Goal: Information Seeking & Learning: Learn about a topic

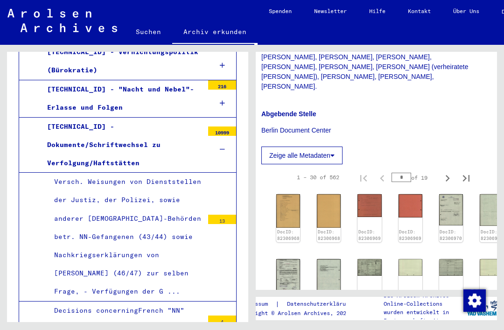
scroll to position [235, 6]
click at [335, 153] on icon at bounding box center [332, 156] width 4 height 7
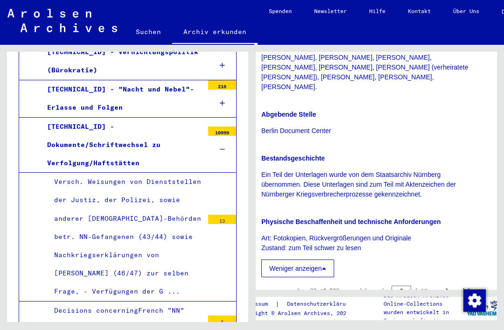
click at [331, 259] on button "Weniger anzeigen" at bounding box center [297, 268] width 73 height 18
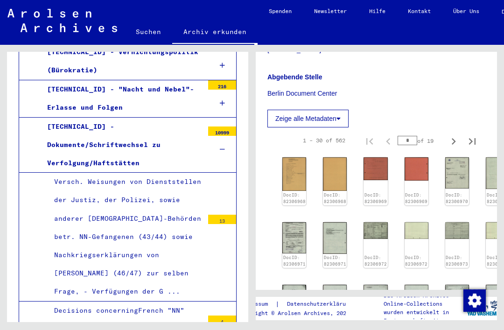
scroll to position [273, 0]
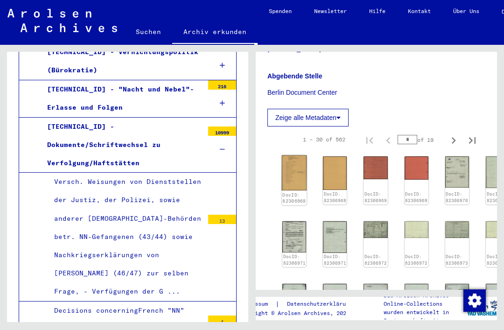
click at [294, 155] on img at bounding box center [294, 172] width 25 height 35
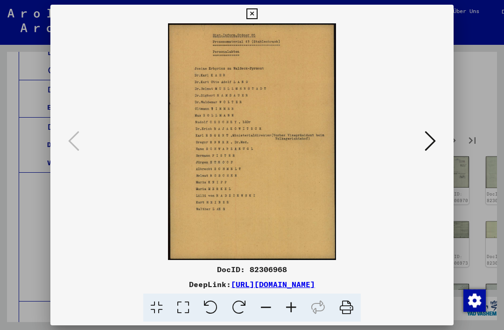
click at [424, 142] on button at bounding box center [430, 141] width 17 height 27
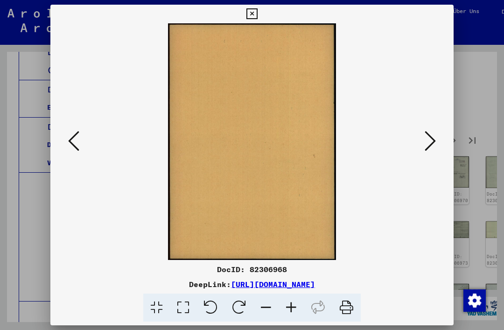
click at [424, 141] on button at bounding box center [430, 141] width 17 height 27
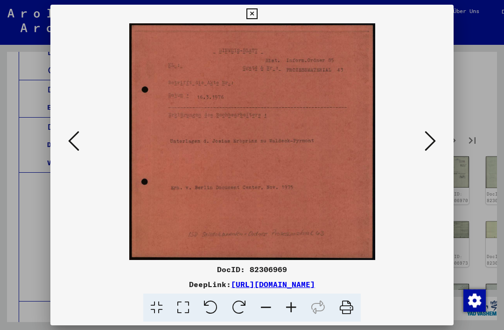
click at [424, 142] on button at bounding box center [430, 141] width 17 height 27
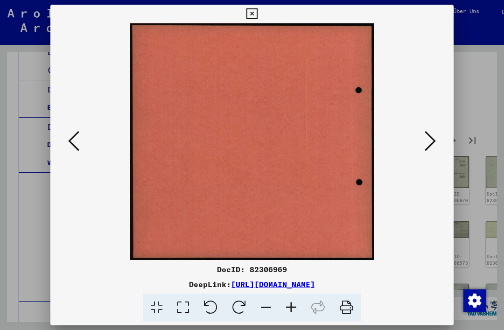
click at [425, 145] on icon at bounding box center [430, 141] width 11 height 22
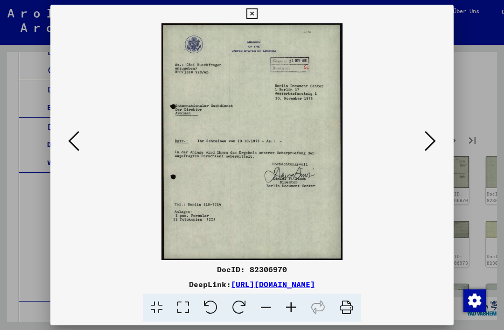
click at [424, 143] on button at bounding box center [430, 141] width 17 height 27
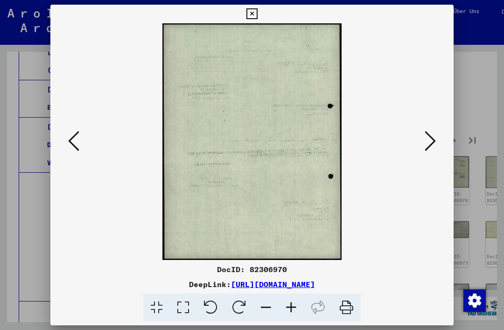
click at [425, 143] on icon at bounding box center [430, 141] width 11 height 22
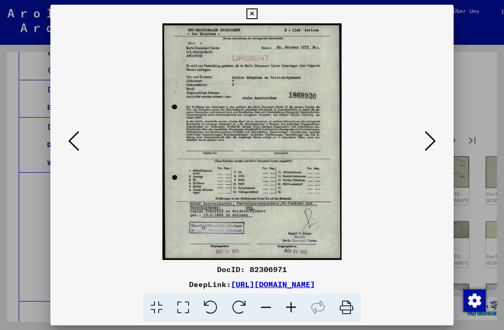
click at [427, 144] on icon at bounding box center [430, 141] width 11 height 22
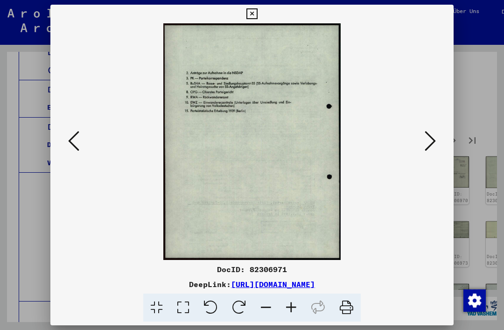
click at [426, 142] on icon at bounding box center [430, 141] width 11 height 22
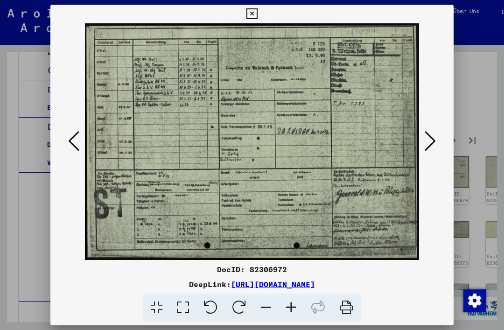
click at [426, 147] on icon at bounding box center [430, 141] width 11 height 22
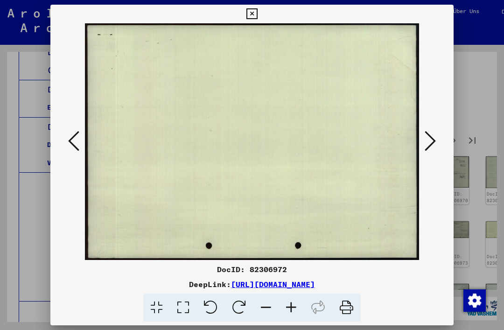
click at [427, 147] on icon at bounding box center [430, 141] width 11 height 22
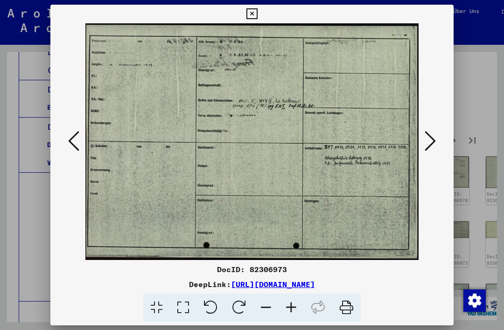
click at [425, 148] on icon at bounding box center [430, 141] width 11 height 22
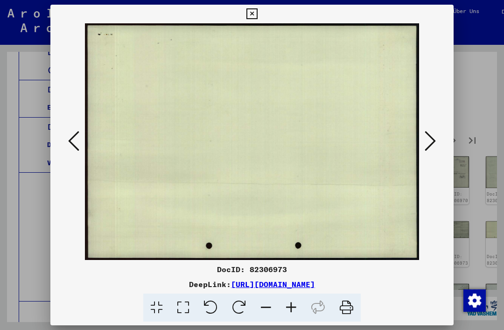
click at [426, 152] on icon at bounding box center [430, 141] width 11 height 22
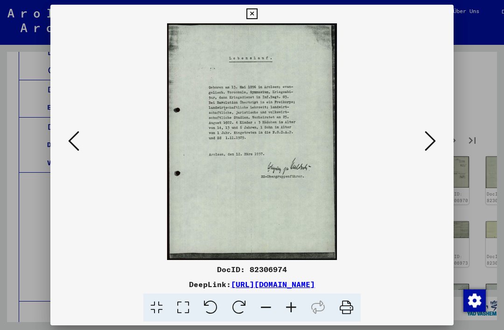
click at [427, 152] on icon at bounding box center [430, 141] width 11 height 22
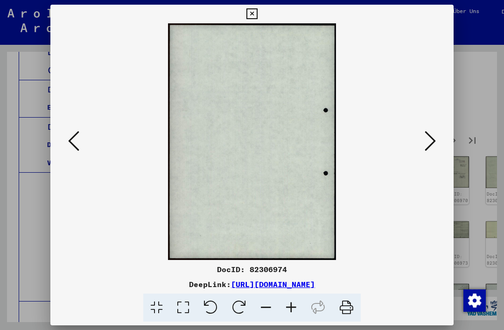
click at [428, 145] on icon at bounding box center [430, 141] width 11 height 22
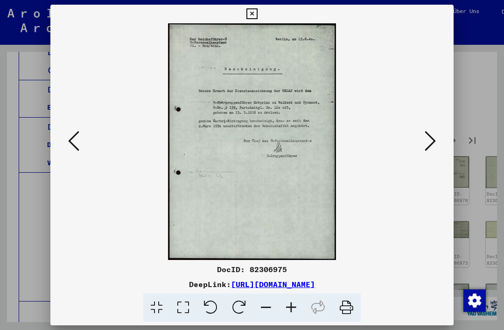
click at [425, 146] on icon at bounding box center [430, 141] width 11 height 22
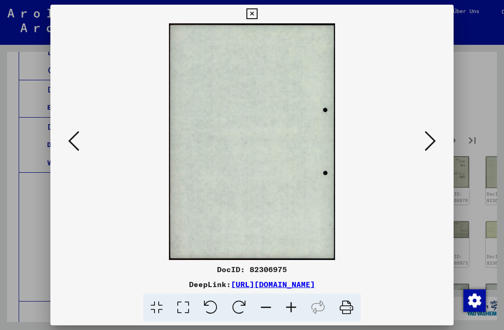
click at [425, 146] on icon at bounding box center [430, 141] width 11 height 22
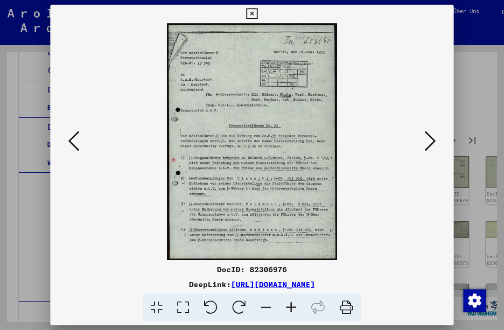
click at [427, 146] on icon at bounding box center [430, 141] width 11 height 22
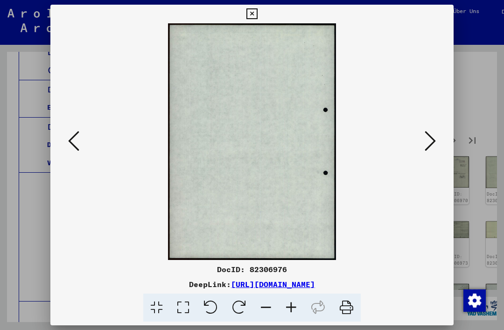
click at [426, 147] on icon at bounding box center [430, 141] width 11 height 22
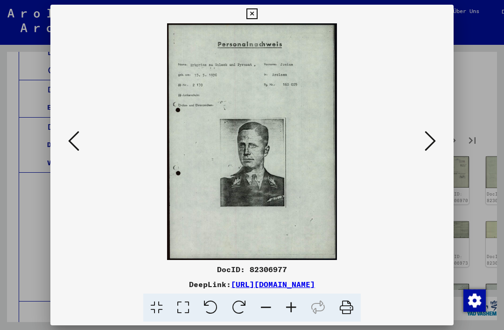
click at [427, 146] on icon at bounding box center [430, 141] width 11 height 22
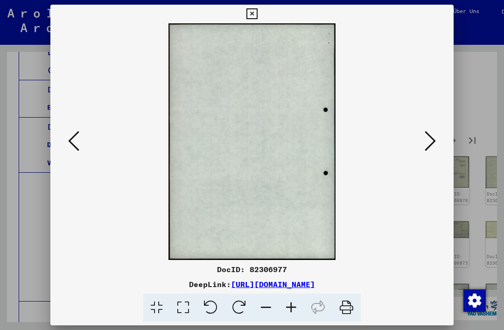
click at [425, 146] on icon at bounding box center [430, 141] width 11 height 22
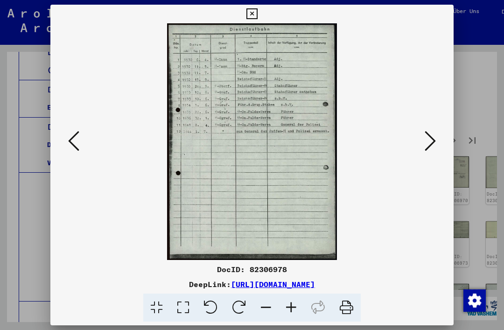
click at [77, 133] on icon at bounding box center [73, 141] width 11 height 22
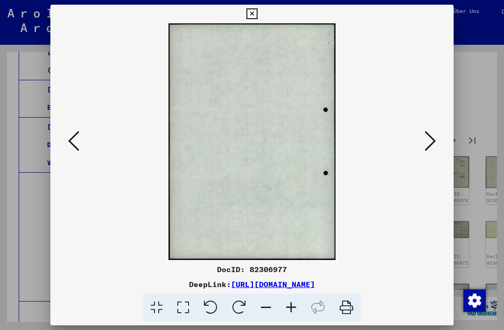
click at [70, 133] on icon at bounding box center [73, 141] width 11 height 22
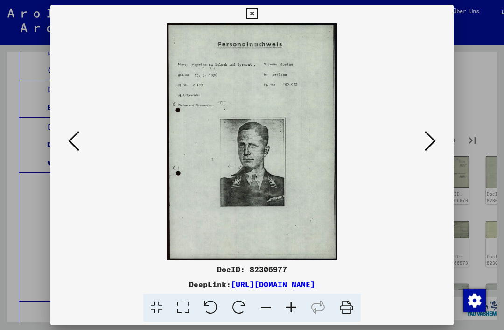
click at [422, 151] on button at bounding box center [430, 141] width 17 height 27
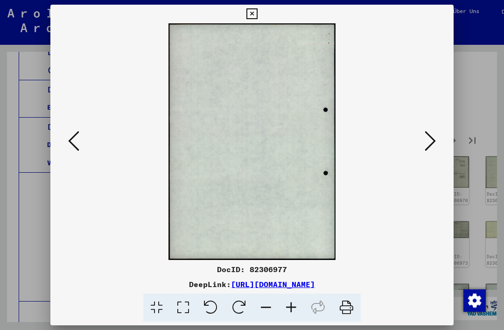
click at [422, 150] on button at bounding box center [430, 141] width 17 height 27
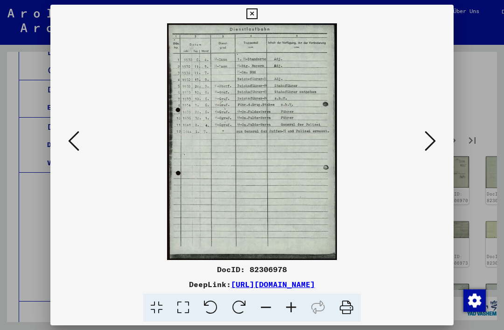
click at [424, 146] on button at bounding box center [430, 141] width 17 height 27
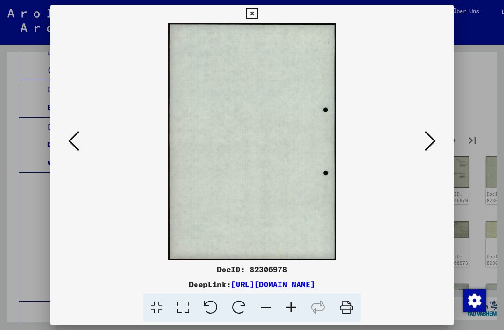
click at [425, 147] on icon at bounding box center [430, 141] width 11 height 22
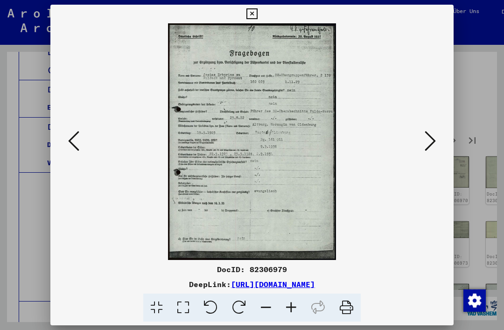
click at [425, 147] on icon at bounding box center [430, 141] width 11 height 22
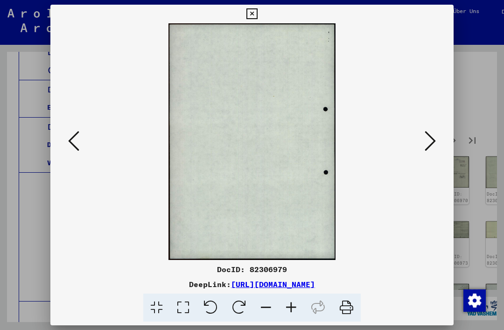
click at [426, 146] on icon at bounding box center [430, 141] width 11 height 22
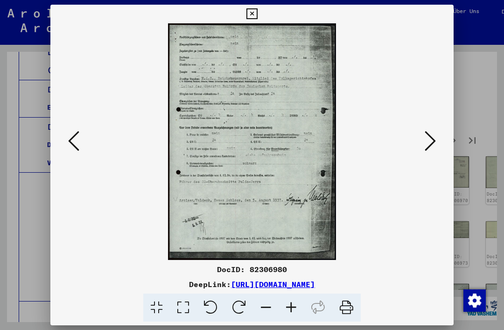
click at [425, 147] on icon at bounding box center [430, 141] width 11 height 22
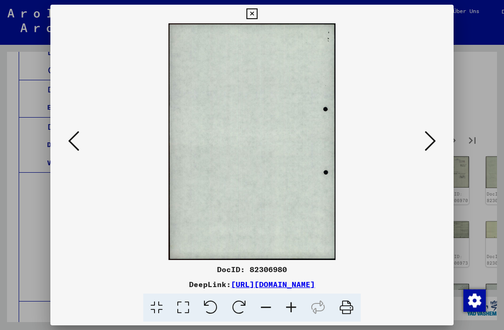
click at [257, 10] on icon at bounding box center [251, 13] width 11 height 11
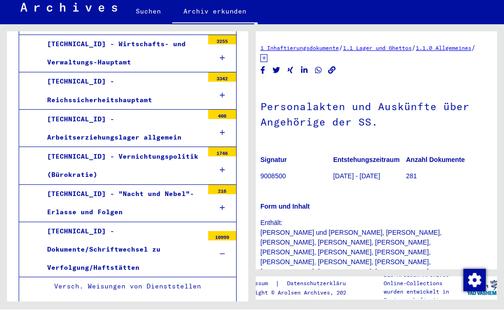
scroll to position [14, 0]
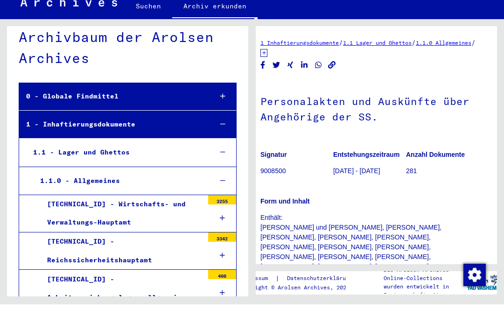
click at [427, 211] on div "Form und Inhalt Enthält: [PERSON_NAME] und [PERSON_NAME], [PERSON_NAME], [PERSO…" at bounding box center [369, 269] width 218 height 116
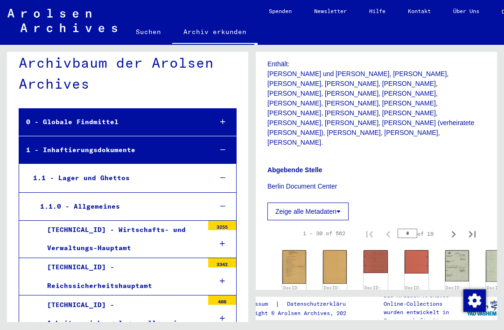
scroll to position [179, 0]
click at [316, 182] on p "Berlin Document Center" at bounding box center [376, 187] width 218 height 10
click at [330, 182] on p "Berlin Document Center" at bounding box center [376, 187] width 218 height 10
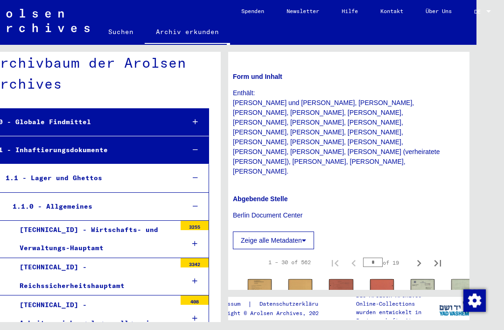
scroll to position [106, 7]
